Goal: Task Accomplishment & Management: Complete application form

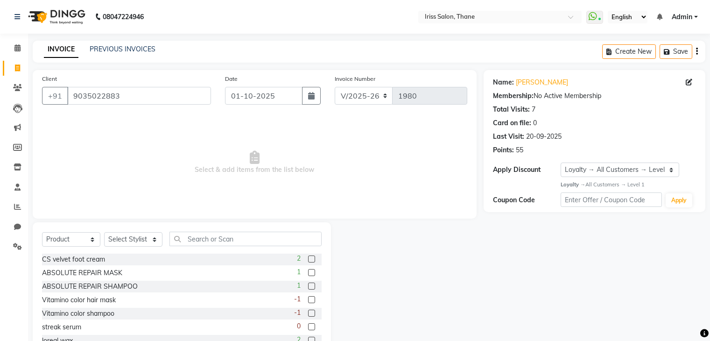
select select "7676"
select select "product"
select select "1: Object"
click at [92, 242] on select "Select Service Product Membership Package Voucher Prepaid Gift Card" at bounding box center [71, 239] width 58 height 14
select select "service"
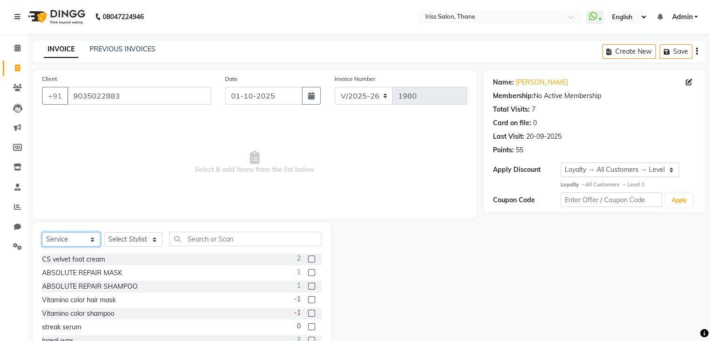
click at [42, 232] on select "Select Service Product Membership Package Voucher Prepaid Gift Card" at bounding box center [71, 239] width 58 height 14
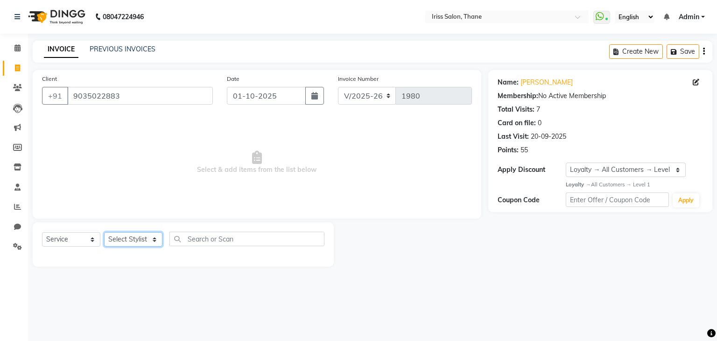
click at [153, 243] on select "Select Stylist Alzeem [PERSON_NAME] [PERSON_NAME] [PERSON_NAME] [PERSON_NAME] […" at bounding box center [133, 239] width 58 height 14
select select "68837"
click at [104, 232] on select "Select Stylist Alzeem [PERSON_NAME] [PERSON_NAME] [PERSON_NAME] [PERSON_NAME] […" at bounding box center [133, 239] width 58 height 14
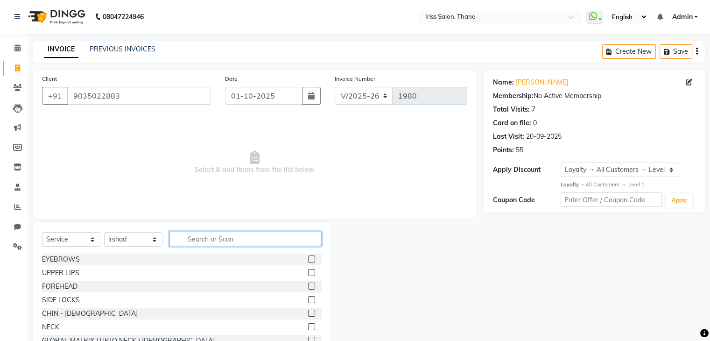
click at [188, 235] on input "text" at bounding box center [245, 238] width 152 height 14
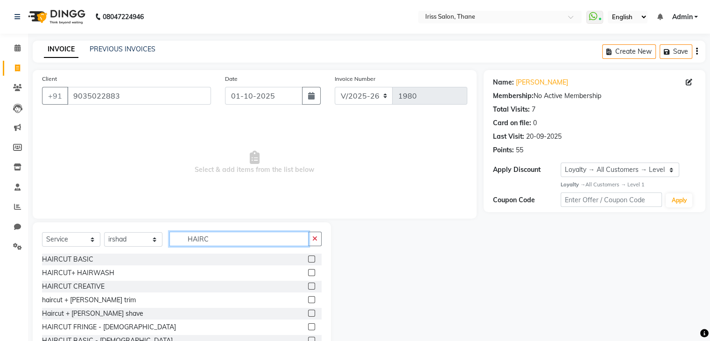
type input "HAIRC"
click at [308, 260] on label at bounding box center [311, 258] width 7 height 7
click at [308, 260] on input "checkbox" at bounding box center [311, 259] width 6 height 6
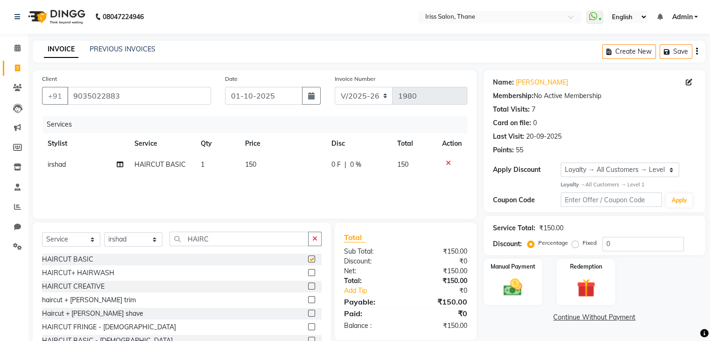
checkbox input "false"
click at [209, 241] on input "HAIRC" at bounding box center [238, 238] width 139 height 14
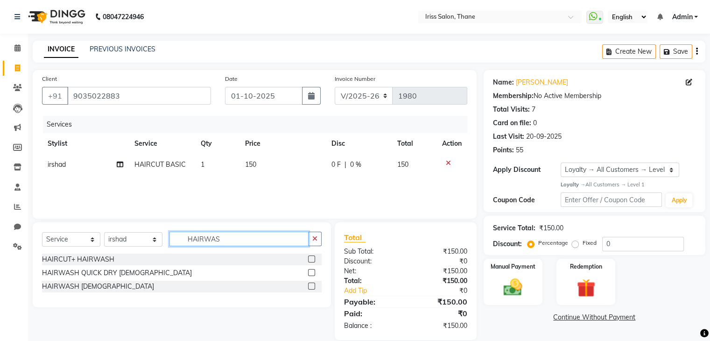
type input "HAIRWAS"
click at [312, 272] on label at bounding box center [311, 272] width 7 height 7
click at [312, 272] on input "checkbox" at bounding box center [311, 273] width 6 height 6
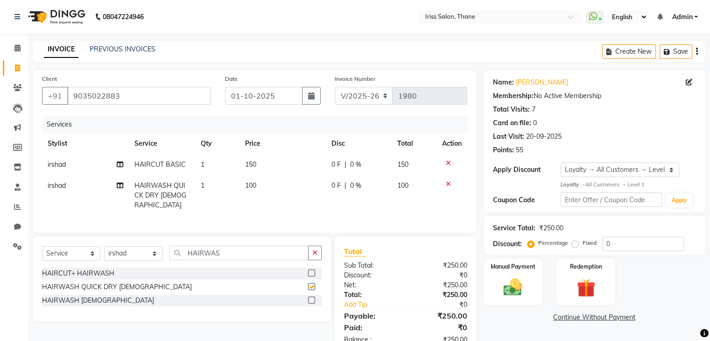
checkbox input "false"
click at [248, 249] on input "HAIRWAS" at bounding box center [238, 252] width 139 height 14
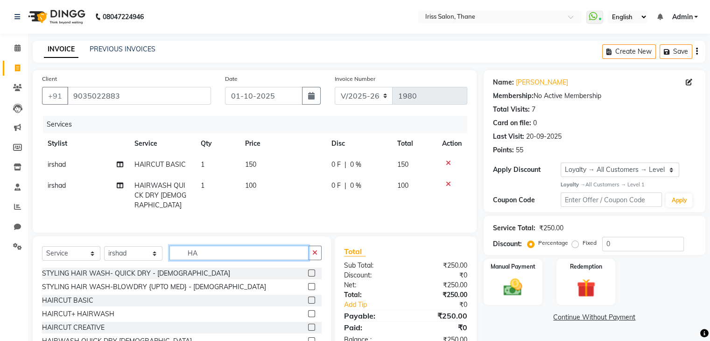
type input "H"
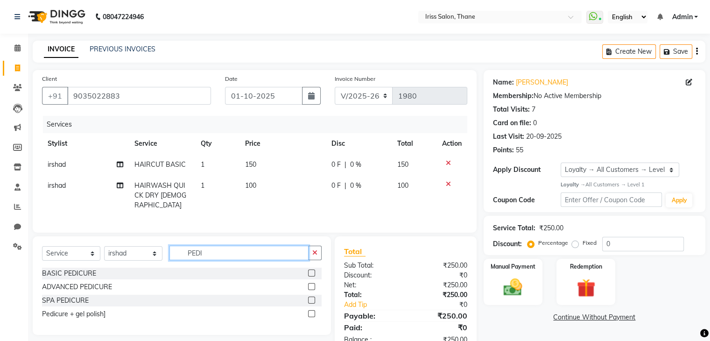
type input "PEDI"
click at [312, 272] on label at bounding box center [311, 272] width 7 height 7
click at [312, 272] on input "checkbox" at bounding box center [311, 273] width 6 height 6
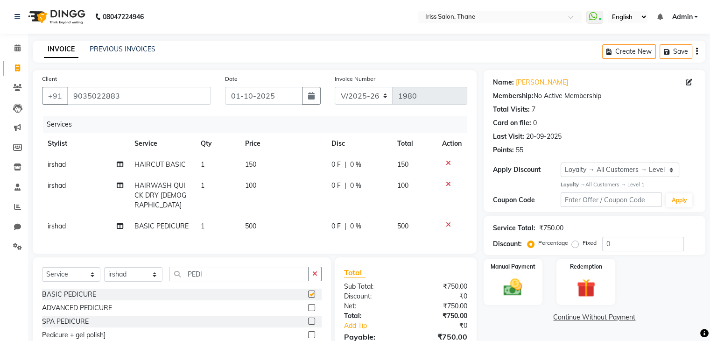
checkbox input "false"
click at [619, 244] on input "0" at bounding box center [643, 244] width 82 height 14
click at [619, 244] on input "015" at bounding box center [643, 244] width 82 height 14
type input "0"
type input "15"
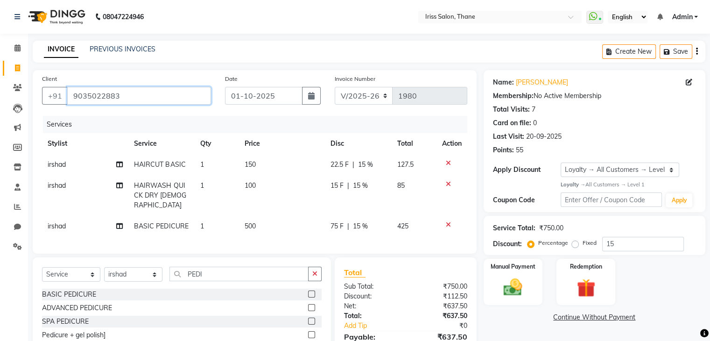
click at [121, 98] on input "9035022883" at bounding box center [139, 96] width 144 height 18
type input "903502288"
type input "0"
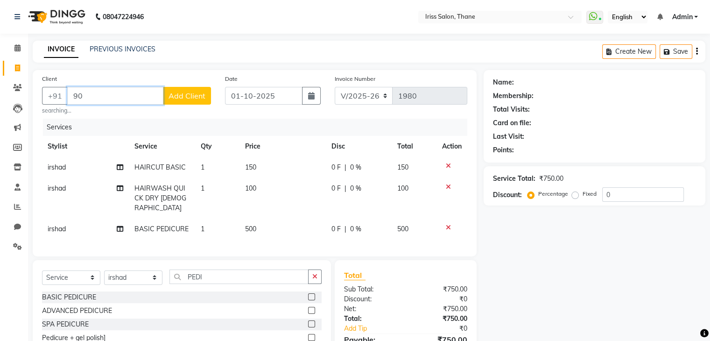
type input "9"
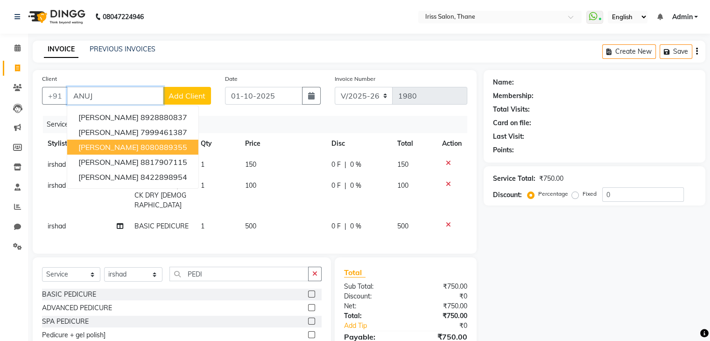
click at [108, 148] on span "[PERSON_NAME]" at bounding box center [108, 146] width 60 height 9
type input "8080889355"
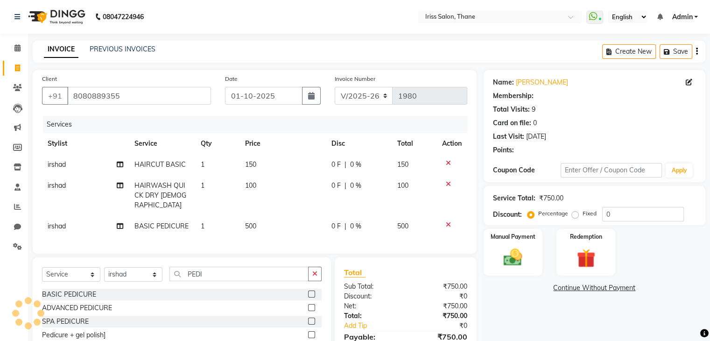
select select "2: Object"
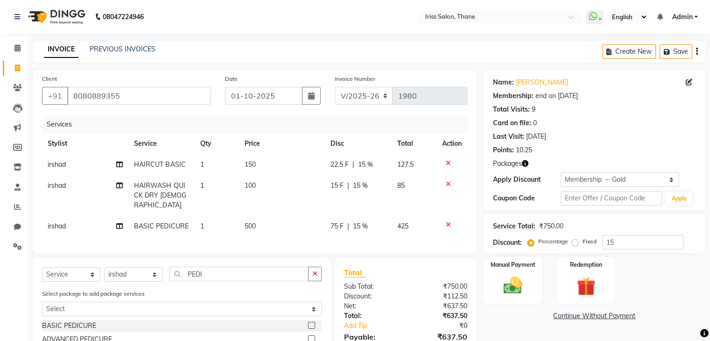
scroll to position [58, 0]
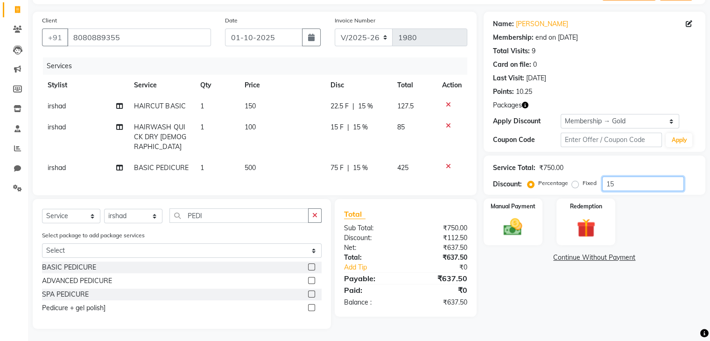
click at [616, 182] on input "15" at bounding box center [643, 183] width 82 height 14
type input "1"
click at [509, 229] on img at bounding box center [512, 227] width 31 height 22
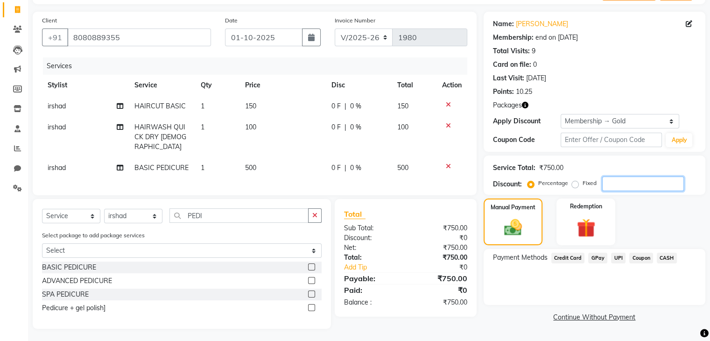
click at [617, 182] on input "number" at bounding box center [643, 183] width 82 height 14
type input "15"
click at [614, 257] on span "UPI" at bounding box center [618, 257] width 14 height 11
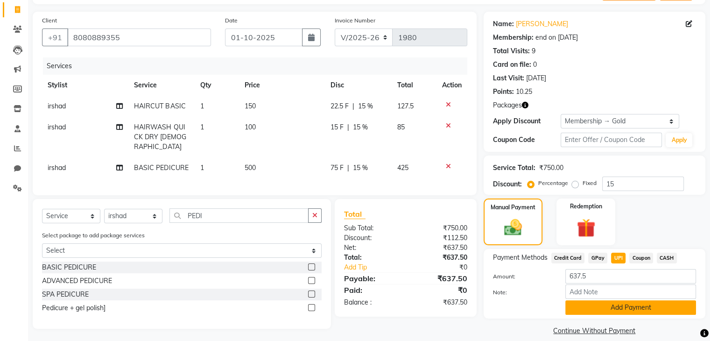
click at [631, 306] on button "Add Payment" at bounding box center [630, 307] width 131 height 14
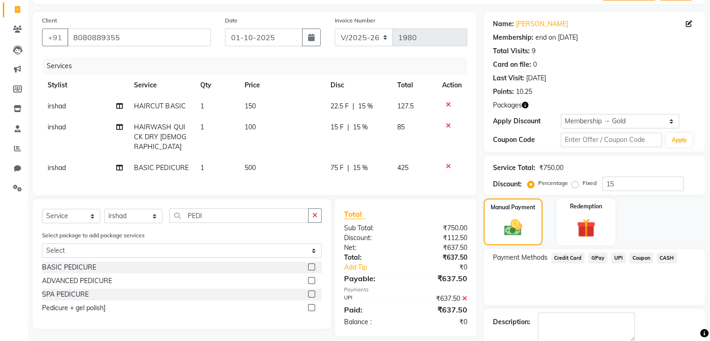
scroll to position [108, 0]
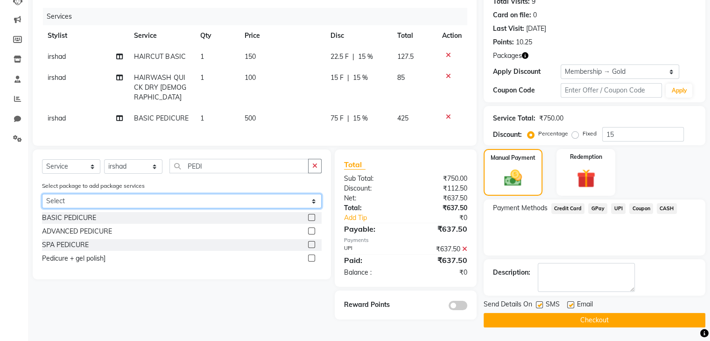
click at [314, 201] on select "Select gold membership package 2" at bounding box center [182, 201] width 280 height 14
select select "1: Object"
click at [42, 194] on select "Select gold membership package 2" at bounding box center [182, 201] width 280 height 14
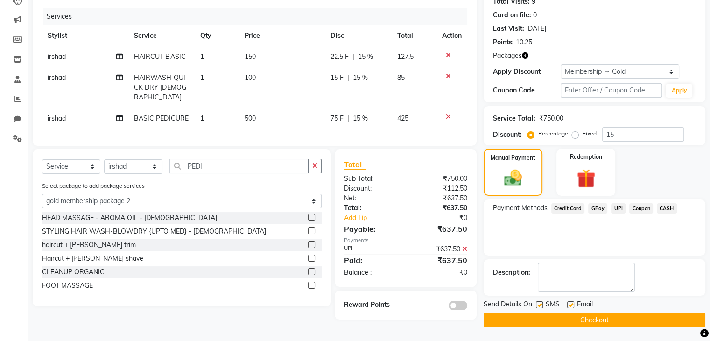
click at [542, 313] on button "Checkout" at bounding box center [595, 320] width 222 height 14
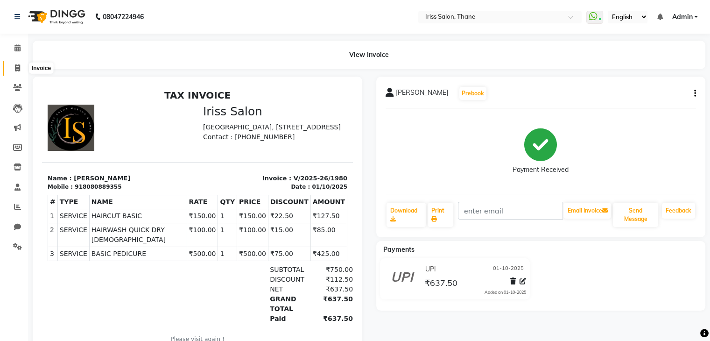
click at [17, 65] on icon at bounding box center [17, 67] width 5 height 7
select select "service"
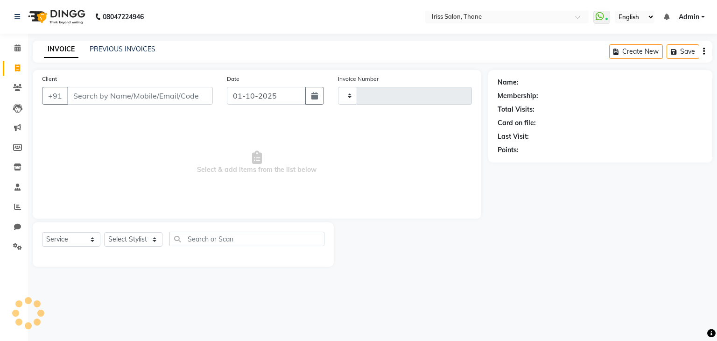
type input "1981"
select select "7676"
click at [72, 95] on input "Client" at bounding box center [140, 96] width 146 height 18
select select "product"
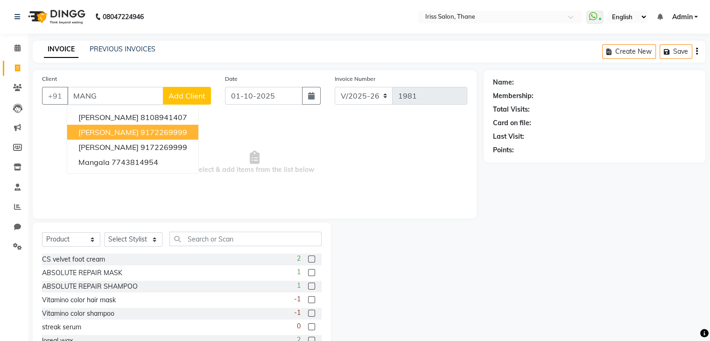
click at [90, 132] on span "[PERSON_NAME]" at bounding box center [108, 131] width 60 height 9
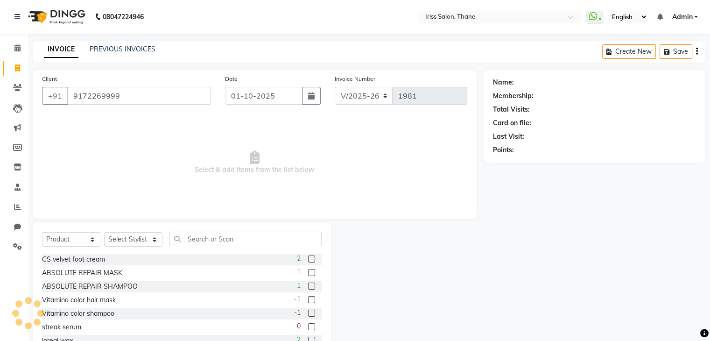
type input "9172269999"
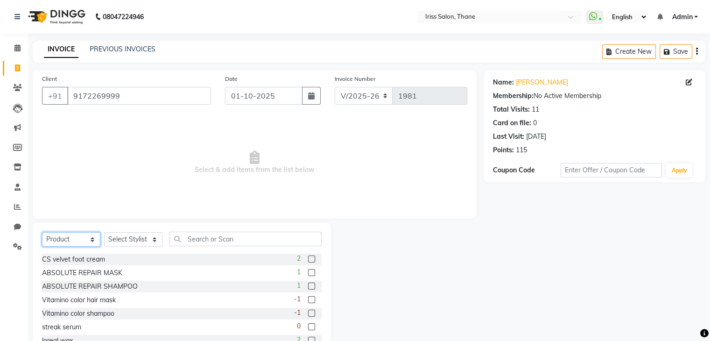
click at [92, 238] on select "Select Service Product Membership Package Voucher Prepaid Gift Card" at bounding box center [71, 239] width 58 height 14
select select "service"
click at [42, 232] on select "Select Service Product Membership Package Voucher Prepaid Gift Card" at bounding box center [71, 239] width 58 height 14
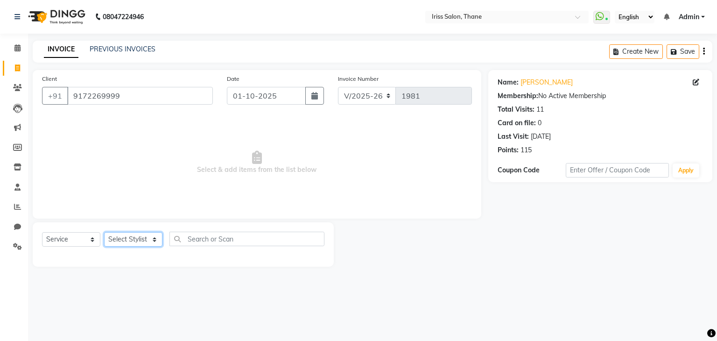
click at [155, 239] on select "Select Stylist Alzeem [PERSON_NAME] [PERSON_NAME] [PERSON_NAME] [PERSON_NAME] […" at bounding box center [133, 239] width 58 height 14
select select "67966"
click at [104, 232] on select "Select Stylist Alzeem [PERSON_NAME] [PERSON_NAME] [PERSON_NAME] [PERSON_NAME] […" at bounding box center [133, 239] width 58 height 14
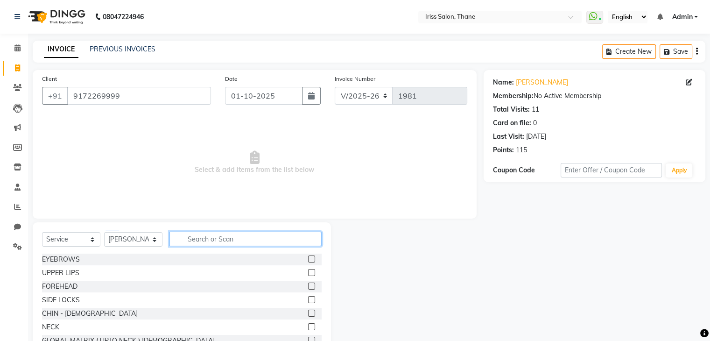
click at [189, 236] on input "text" at bounding box center [245, 238] width 152 height 14
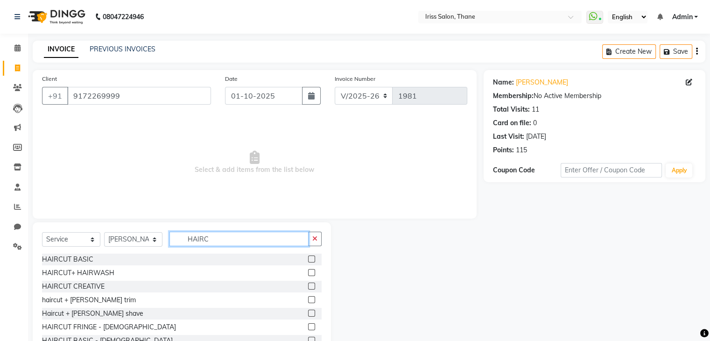
type input "HAIRC"
click at [308, 259] on label at bounding box center [311, 258] width 7 height 7
click at [308, 259] on input "checkbox" at bounding box center [311, 259] width 6 height 6
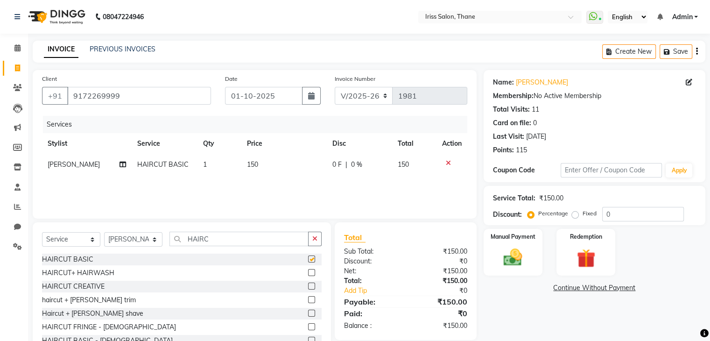
checkbox input "false"
click at [215, 242] on input "HAIRC" at bounding box center [238, 238] width 139 height 14
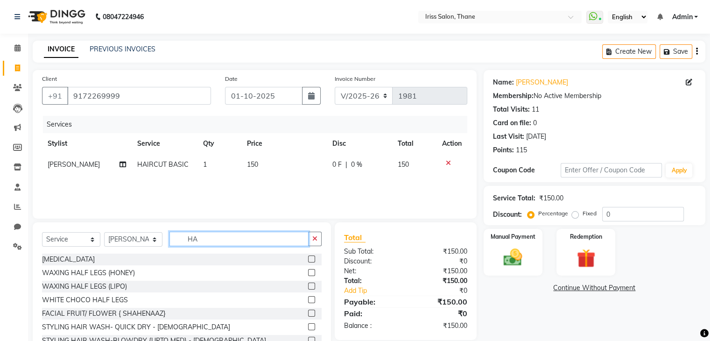
type input "H"
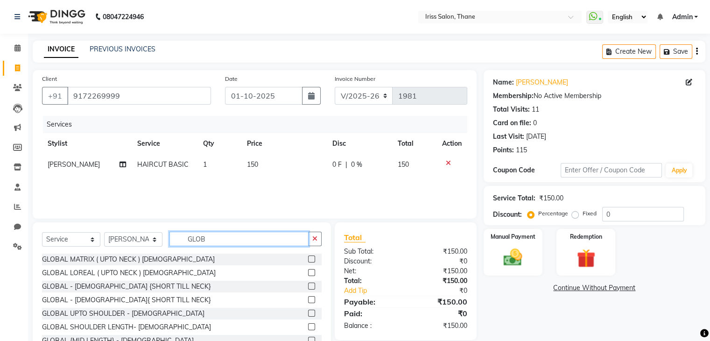
type input "GLOB"
click at [308, 257] on label at bounding box center [311, 258] width 7 height 7
click at [308, 257] on input "checkbox" at bounding box center [311, 259] width 6 height 6
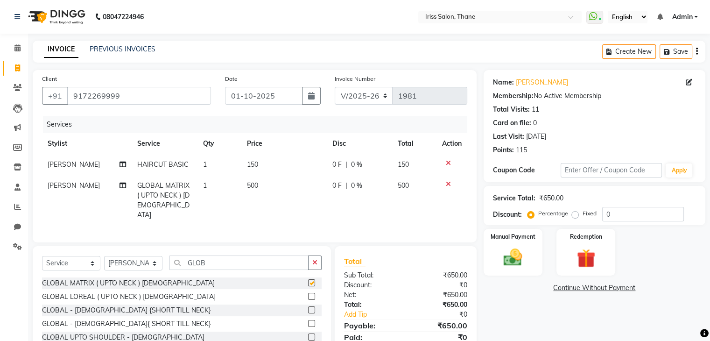
checkbox input "false"
click at [613, 215] on input "0" at bounding box center [643, 214] width 82 height 14
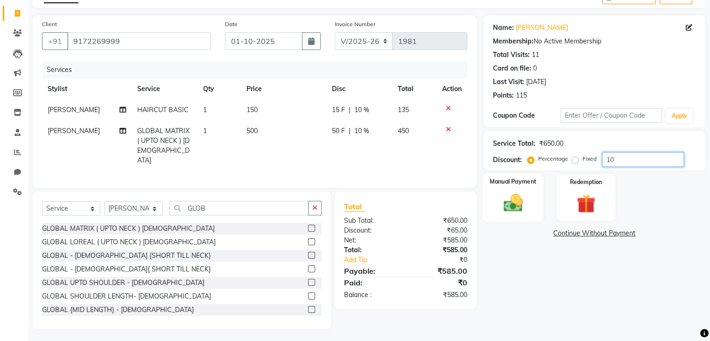
type input "10"
click at [507, 201] on img at bounding box center [512, 203] width 31 height 22
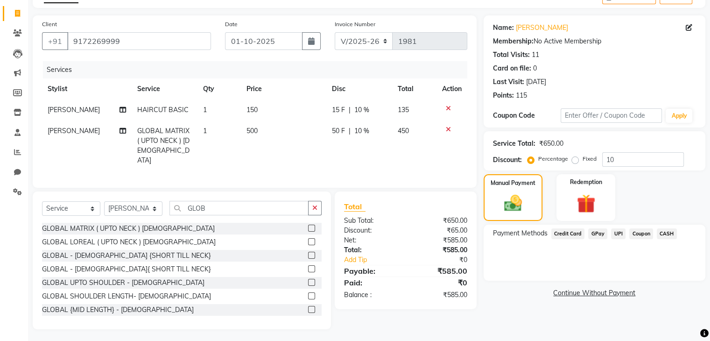
click at [614, 233] on span "UPI" at bounding box center [618, 233] width 14 height 11
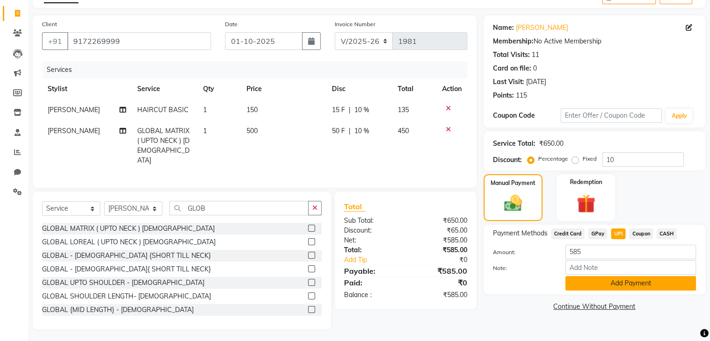
click at [608, 283] on button "Add Payment" at bounding box center [630, 283] width 131 height 14
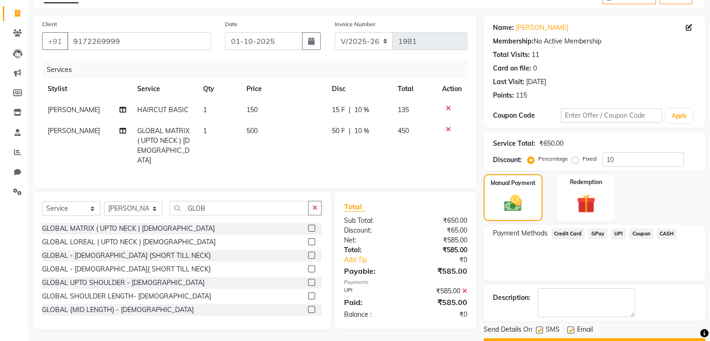
scroll to position [80, 0]
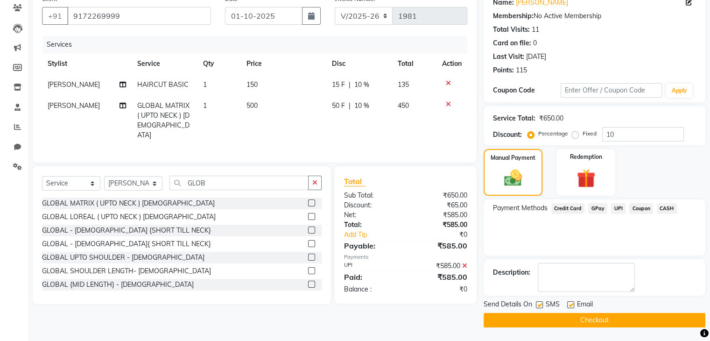
click at [584, 318] on button "Checkout" at bounding box center [595, 320] width 222 height 14
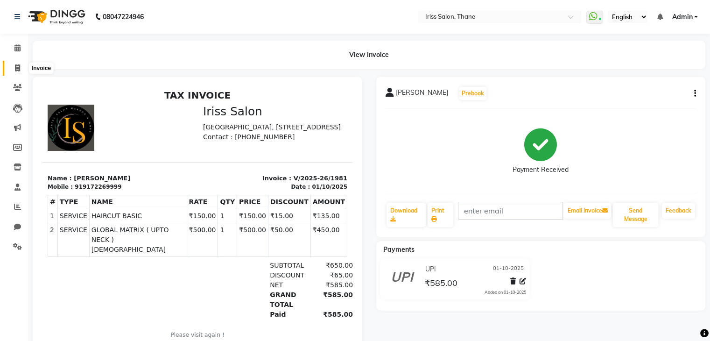
click at [16, 66] on icon at bounding box center [17, 67] width 5 height 7
select select "service"
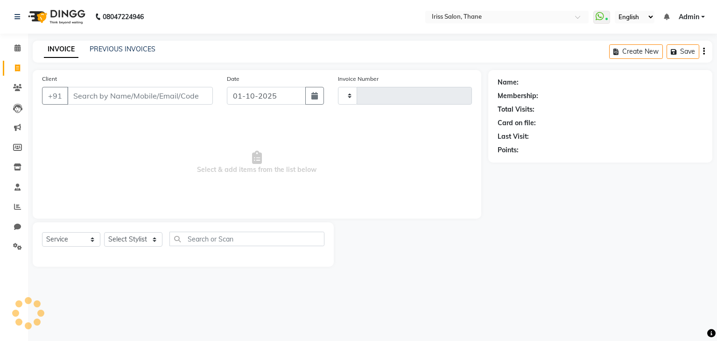
type input "1982"
select select "7676"
select select "product"
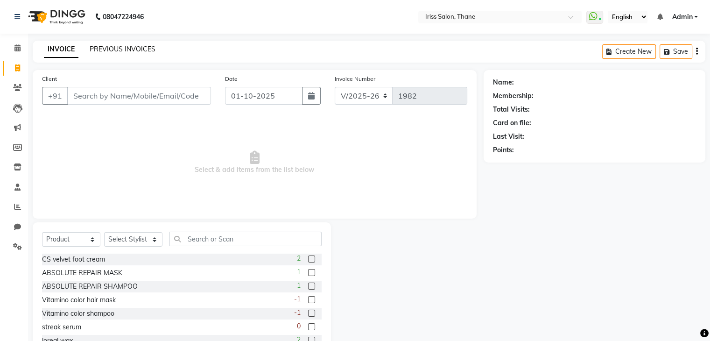
click at [112, 49] on link "PREVIOUS INVOICES" at bounding box center [123, 49] width 66 height 8
